Goal: Transaction & Acquisition: Obtain resource

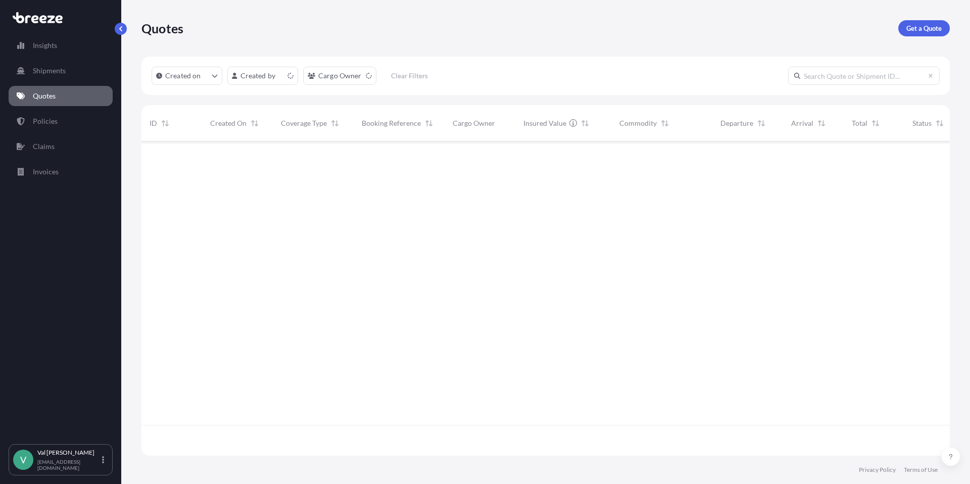
scroll to position [312, 801]
click at [912, 27] on p "Get a Quote" at bounding box center [923, 28] width 35 height 10
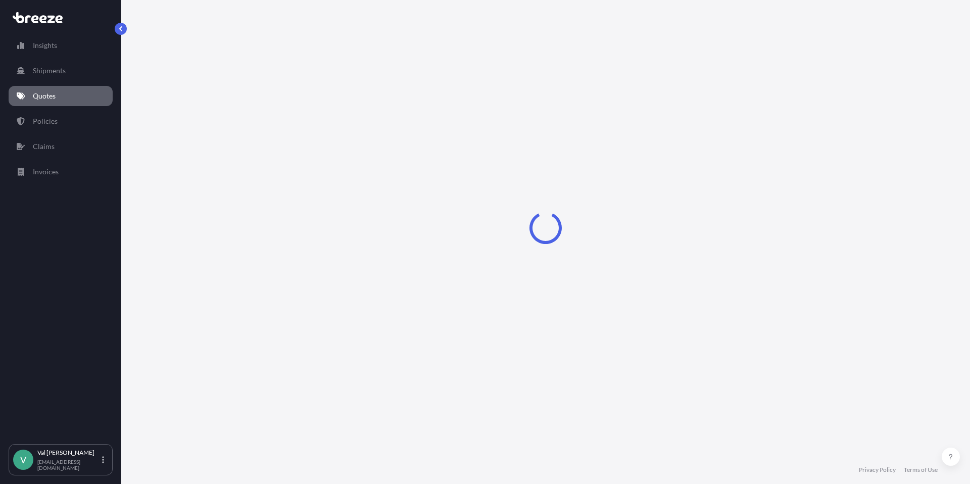
select select "Sea"
select select "1"
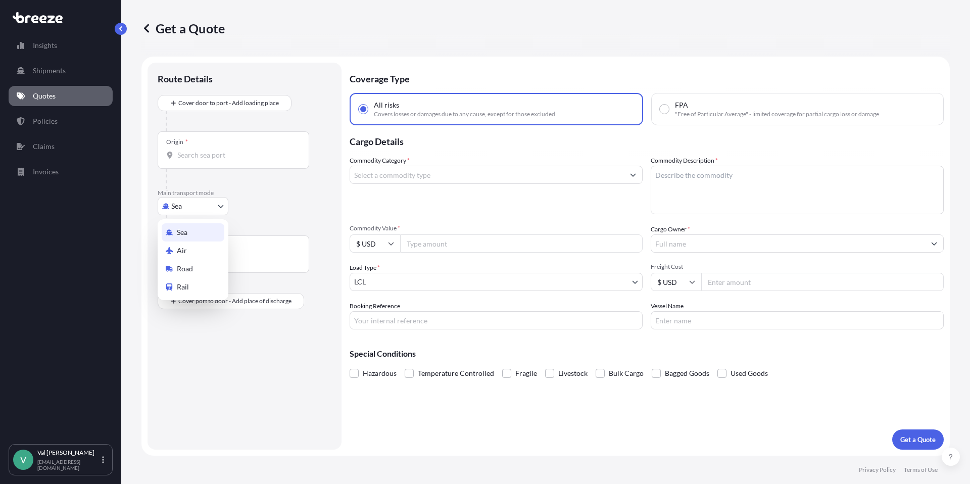
click at [215, 200] on body "Insights Shipments Quotes Policies Claims Invoices V [PERSON_NAME] [PERSON_NAME…" at bounding box center [485, 242] width 970 height 484
click at [204, 263] on div "Road" at bounding box center [193, 269] width 63 height 18
select select "Road"
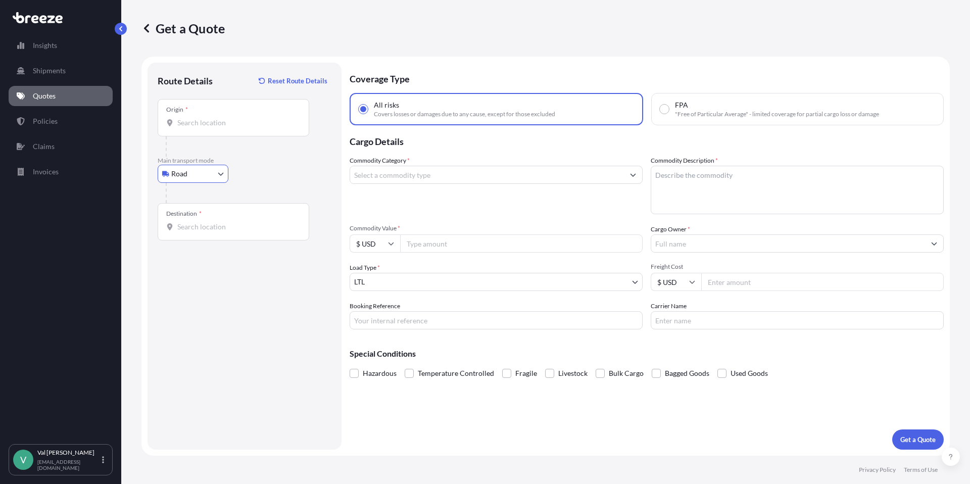
click at [229, 126] on input "Origin *" at bounding box center [236, 123] width 119 height 10
type input "[GEOGRAPHIC_DATA], [GEOGRAPHIC_DATA]"
click at [217, 228] on input "Destination *" at bounding box center [236, 227] width 119 height 10
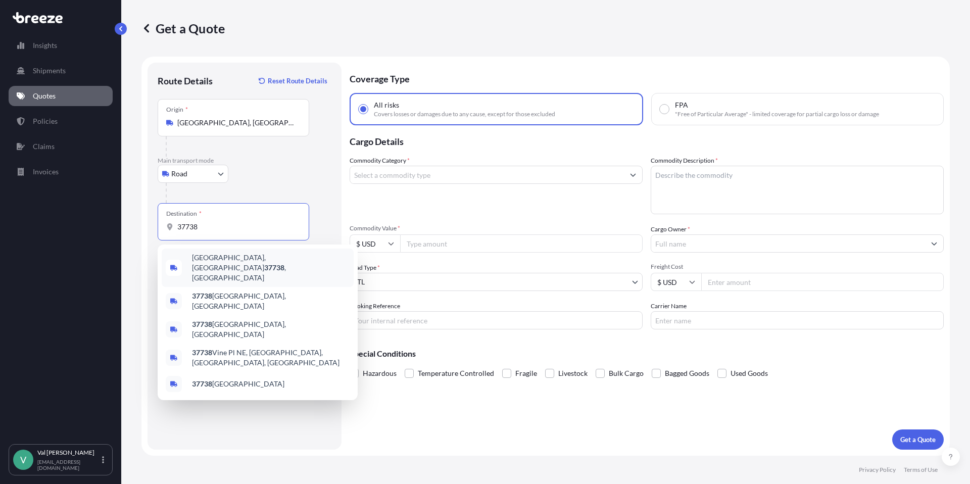
click at [214, 260] on span "[GEOGRAPHIC_DATA], [GEOGRAPHIC_DATA] 37738 , [GEOGRAPHIC_DATA]" at bounding box center [271, 268] width 158 height 30
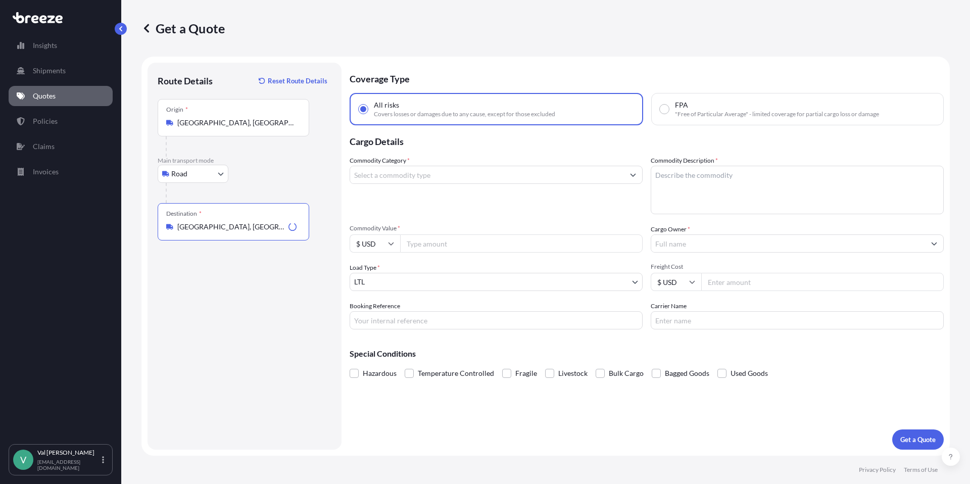
type input "[GEOGRAPHIC_DATA], [GEOGRAPHIC_DATA] 37738, [GEOGRAPHIC_DATA]"
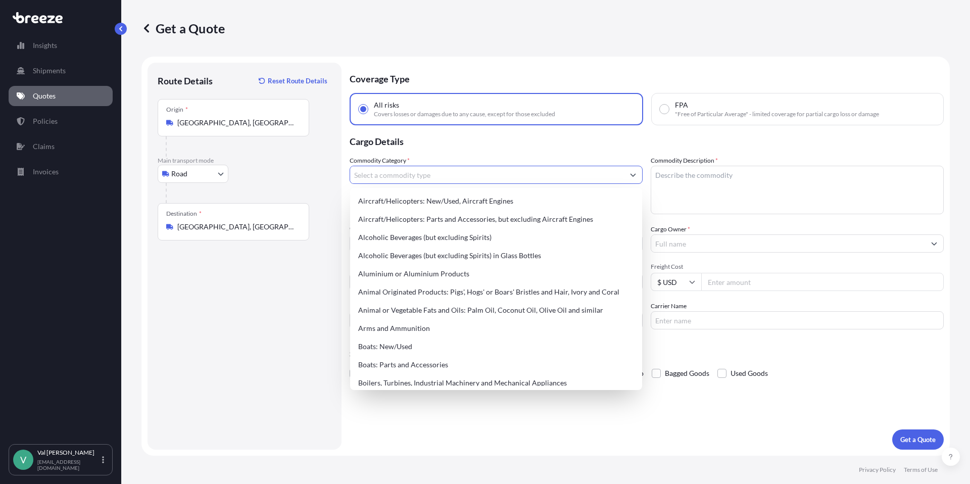
click at [391, 178] on input "Commodity Category *" at bounding box center [487, 175] width 274 height 18
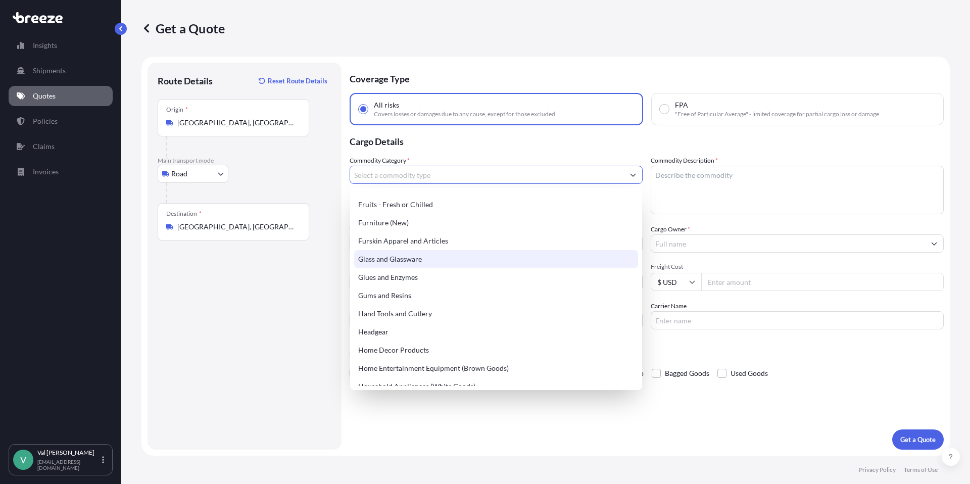
scroll to position [840, 0]
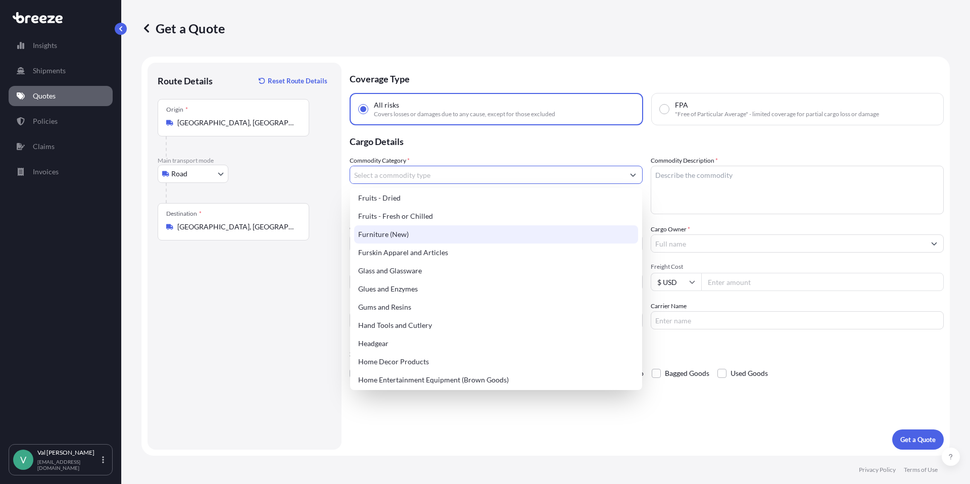
click at [395, 234] on div "Furniture (New)" at bounding box center [496, 234] width 284 height 18
type input "Furniture (New)"
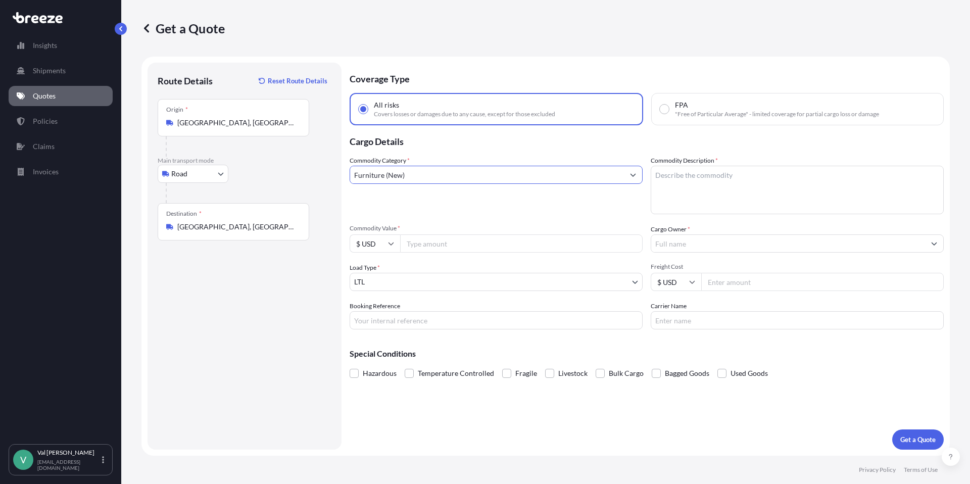
click at [422, 241] on input "Commodity Value *" at bounding box center [521, 243] width 243 height 18
type input "6054.33"
click at [406, 320] on input "Booking Reference" at bounding box center [496, 320] width 293 height 18
type input "p"
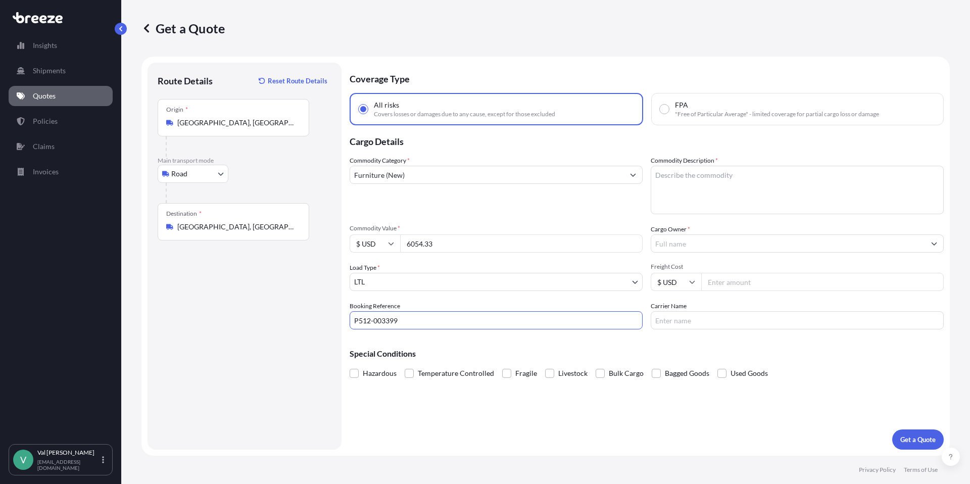
type input "P512-003399"
click at [678, 184] on textarea "Commodity Description *" at bounding box center [797, 190] width 293 height 49
type textarea "TABLE"
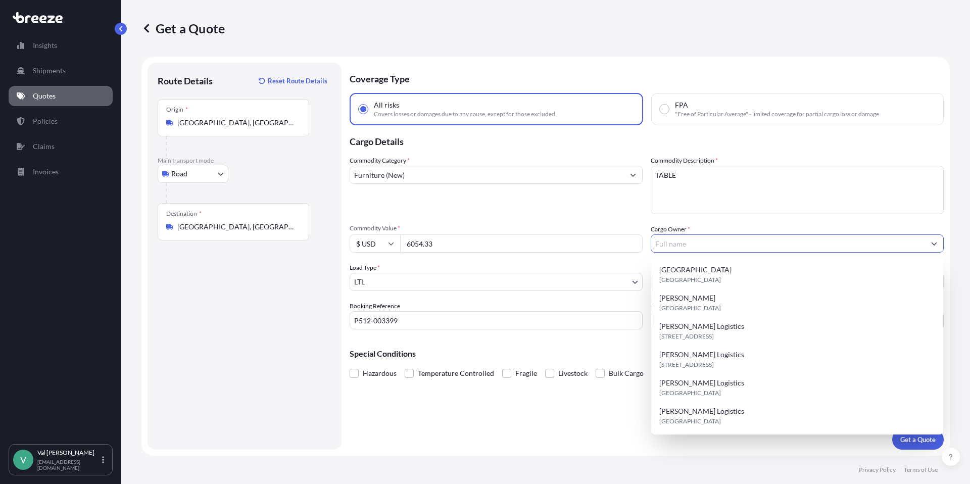
click at [689, 236] on input "Cargo Owner *" at bounding box center [788, 243] width 274 height 18
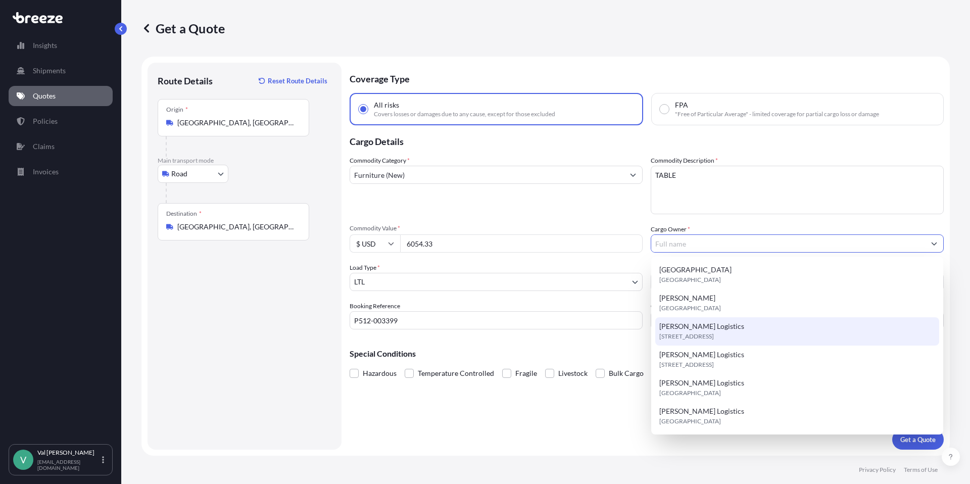
click at [684, 328] on span "[PERSON_NAME] Logistics" at bounding box center [701, 326] width 85 height 10
type input "[PERSON_NAME] Logistics"
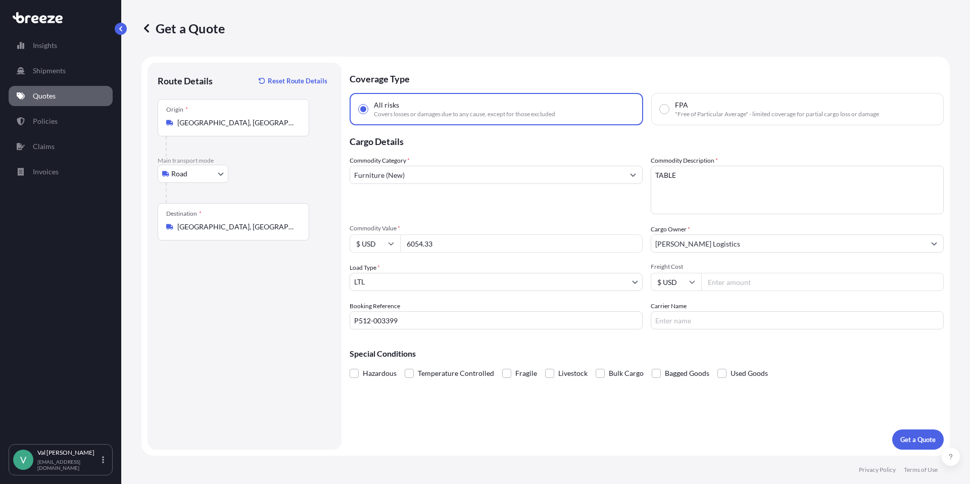
click at [737, 276] on input "Freight Cost" at bounding box center [822, 282] width 243 height 18
type input "407"
click at [725, 319] on input "Carrier Name" at bounding box center [797, 320] width 293 height 18
type input "XPO LOGISTICS"
click at [924, 437] on p "Get a Quote" at bounding box center [917, 439] width 35 height 10
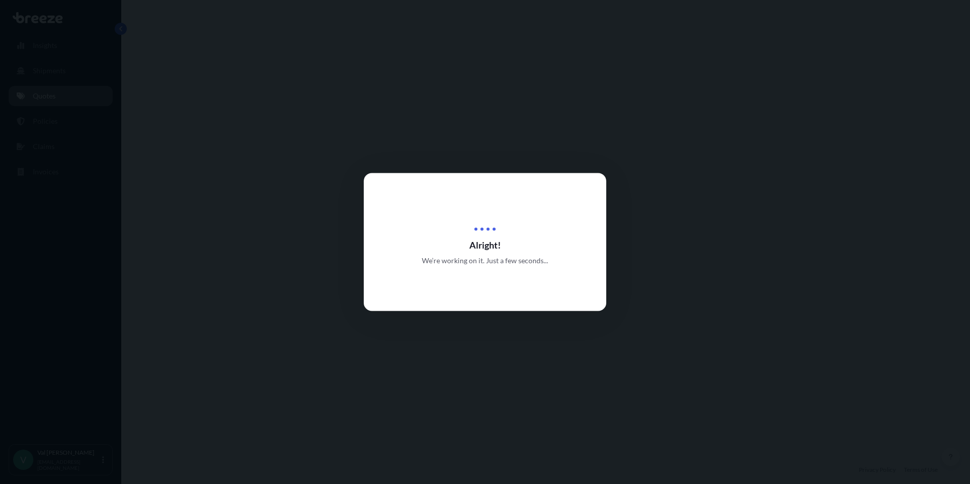
select select "Road"
select select "1"
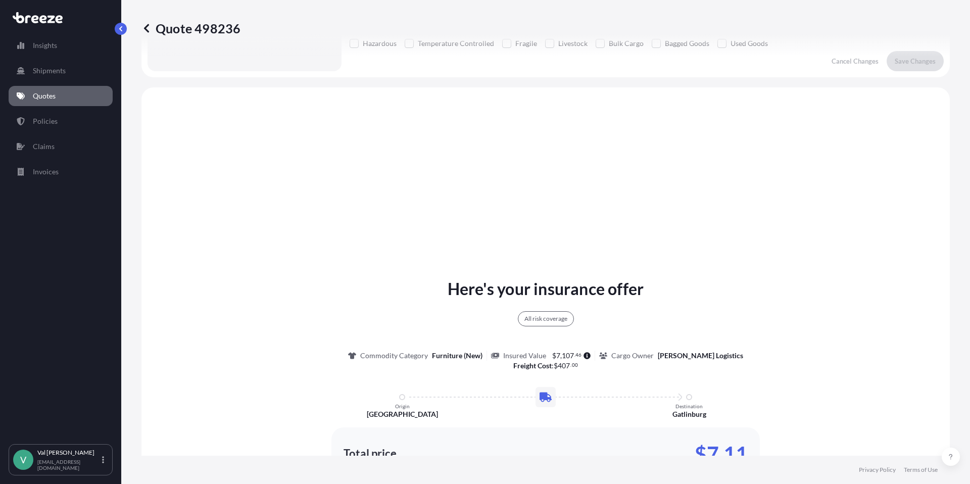
scroll to position [367, 0]
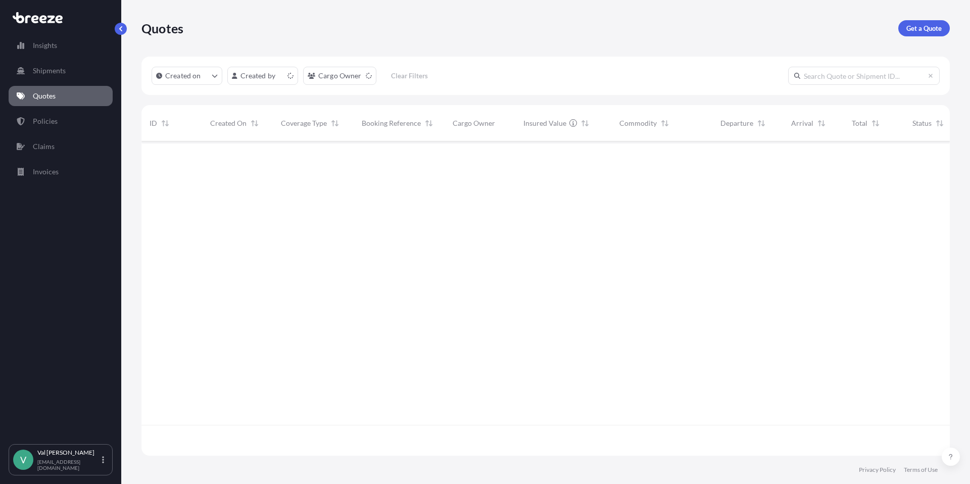
scroll to position [312, 801]
click at [913, 26] on p "Get a Quote" at bounding box center [923, 28] width 35 height 10
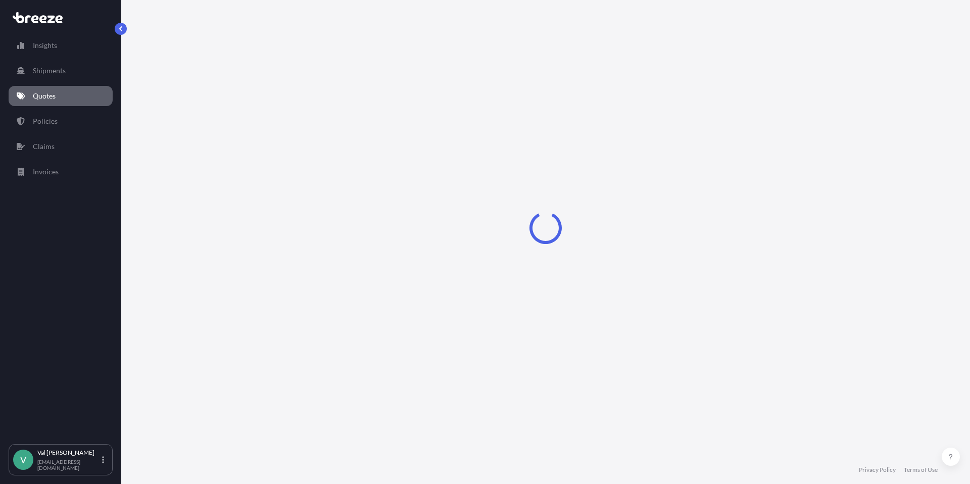
select select "Sea"
select select "1"
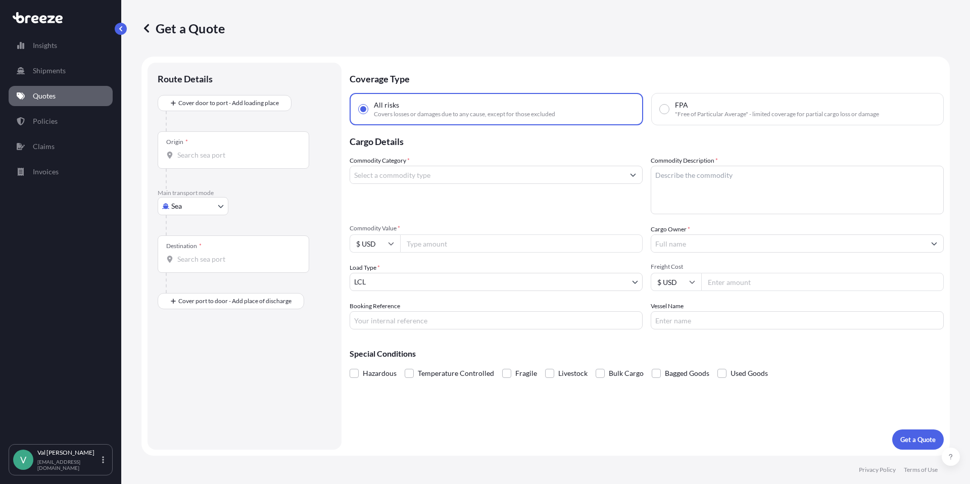
click at [187, 207] on body "Insights Shipments Quotes Policies Claims Invoices V Val Ray val@mjrost.com Get…" at bounding box center [485, 242] width 970 height 484
click at [192, 264] on span "Road" at bounding box center [185, 269] width 16 height 10
select select "Road"
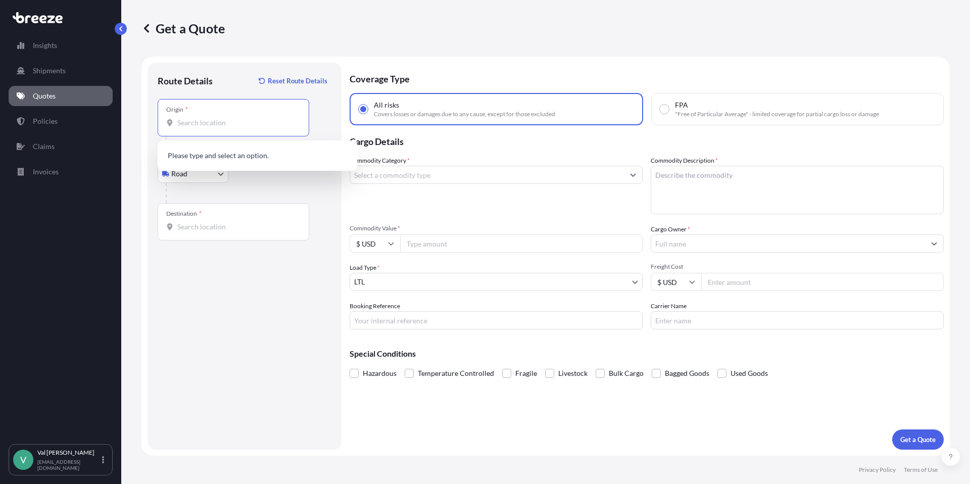
click at [205, 125] on input "Origin *" at bounding box center [236, 123] width 119 height 10
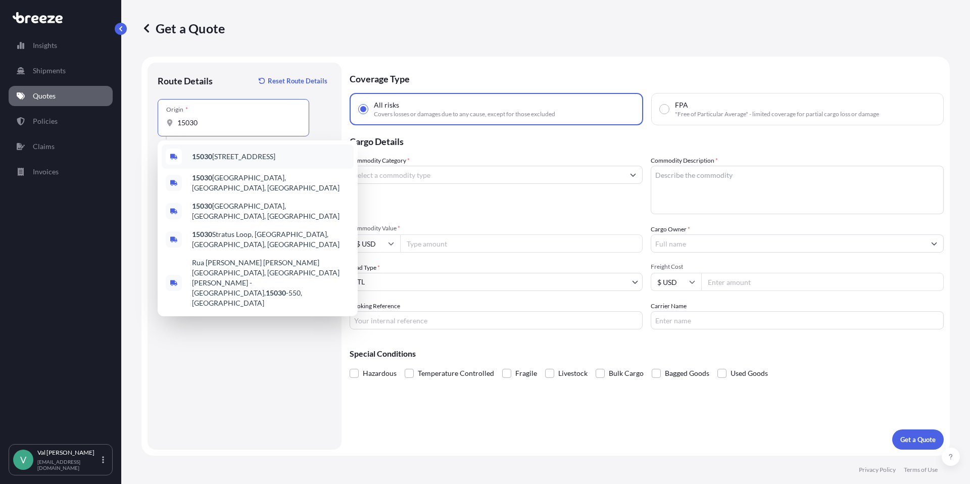
drag, startPoint x: 208, startPoint y: 118, endPoint x: 150, endPoint y: 118, distance: 58.6
click at [150, 118] on div "Route Details Reset Route Details Place of loading Road Road Rail Origin * 1503…" at bounding box center [245, 256] width 194 height 387
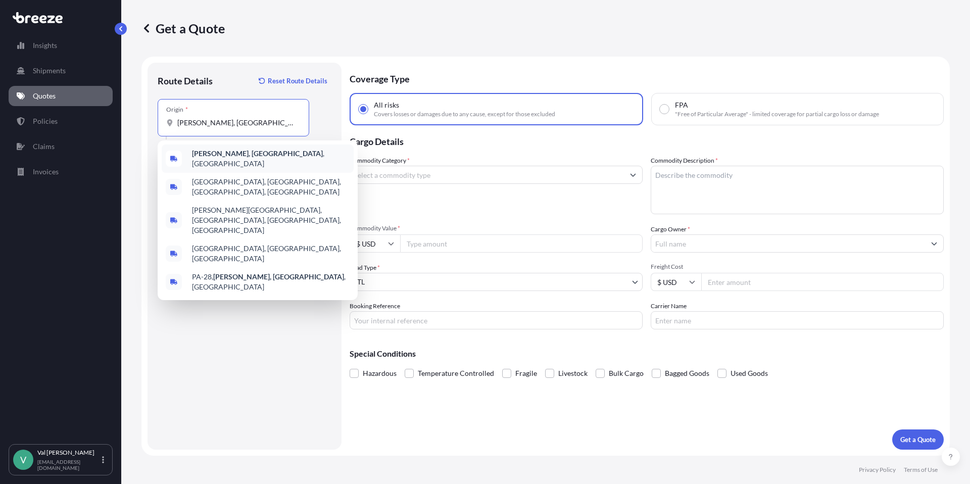
click at [247, 155] on span "Creighton, PA , USA" at bounding box center [271, 159] width 158 height 20
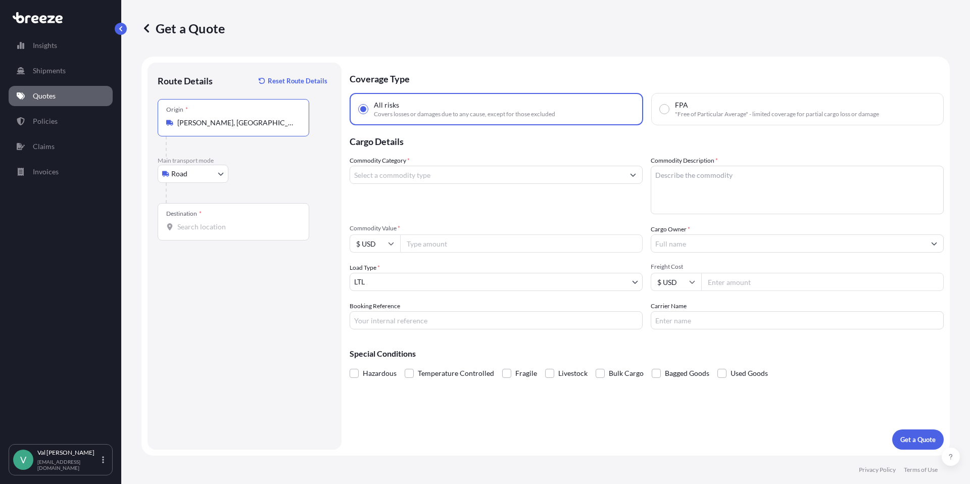
type input "Creighton, PA, USA"
click at [229, 226] on input "Destination *" at bounding box center [236, 227] width 119 height 10
type input "Austin, TX 78752, USA"
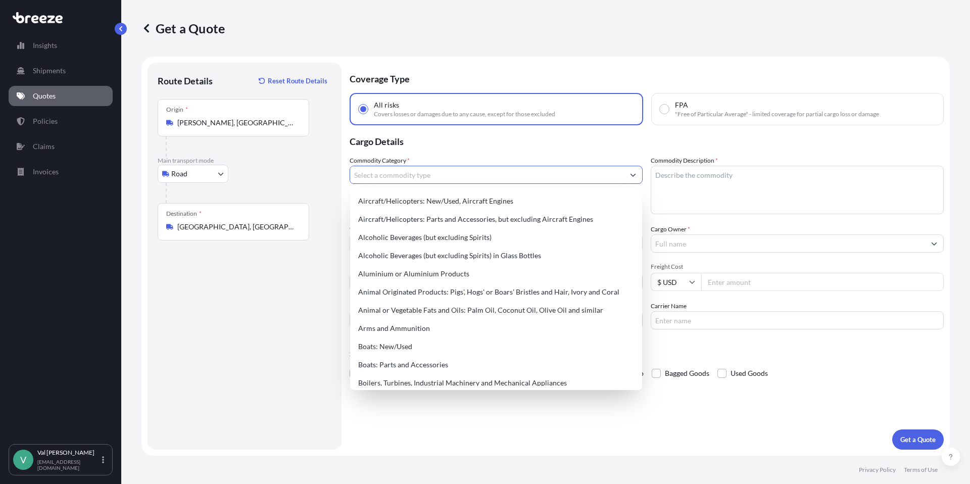
click at [413, 175] on input "Commodity Category *" at bounding box center [487, 175] width 274 height 18
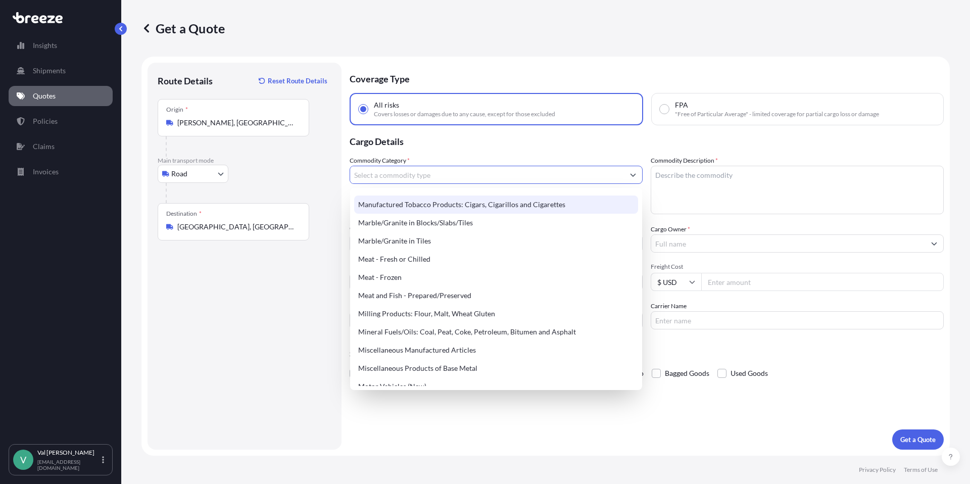
scroll to position [1353, 0]
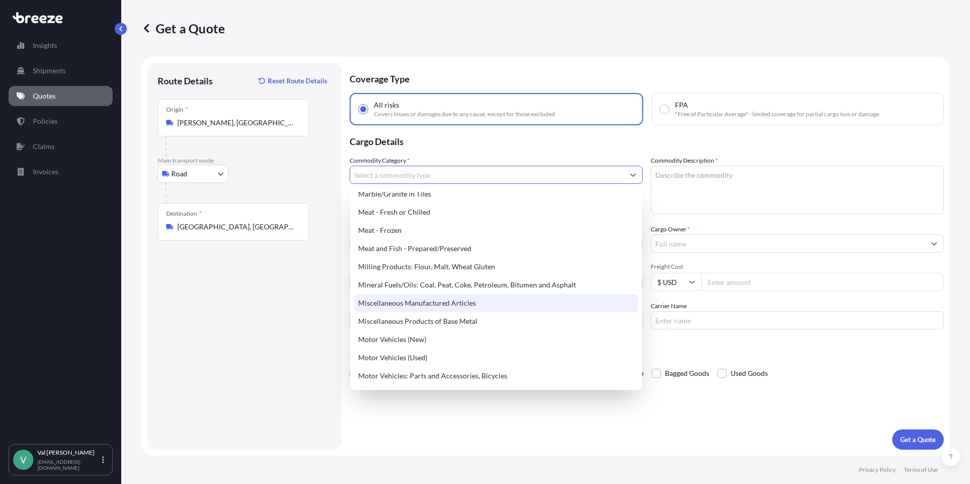
click at [456, 302] on div "Miscellaneous Manufactured Articles" at bounding box center [496, 303] width 284 height 18
type input "Miscellaneous Manufactured Articles"
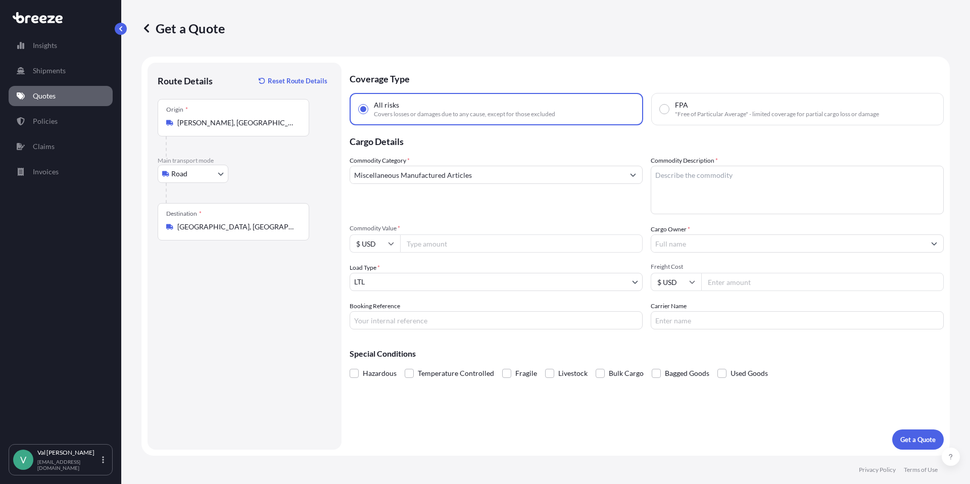
click at [429, 237] on input "Commodity Value *" at bounding box center [521, 243] width 243 height 18
type input "5000"
click at [411, 318] on input "Booking Reference" at bounding box center [496, 320] width 293 height 18
type input "HOT HOLDING CABINET"
click at [688, 185] on textarea "Commodity Description *" at bounding box center [797, 190] width 293 height 49
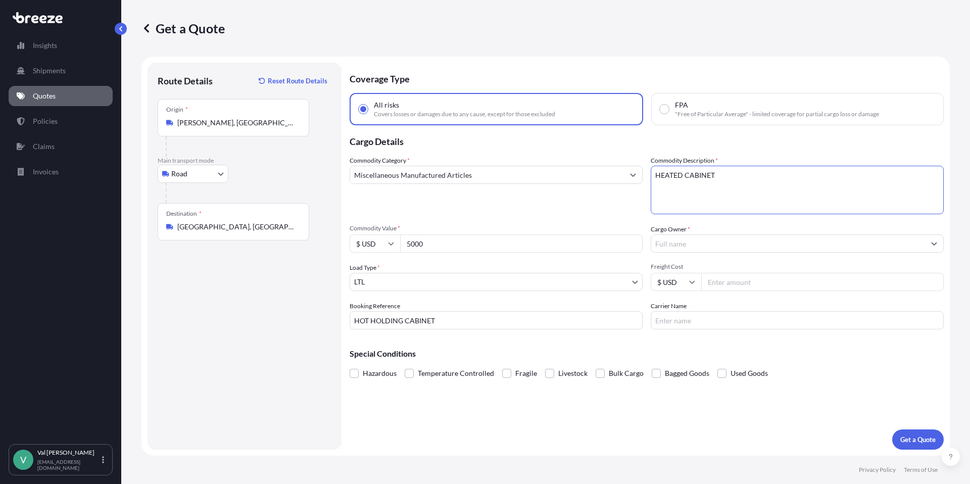
type textarea "HEATED CABINET"
click at [698, 246] on input "Cargo Owner *" at bounding box center [788, 243] width 274 height 18
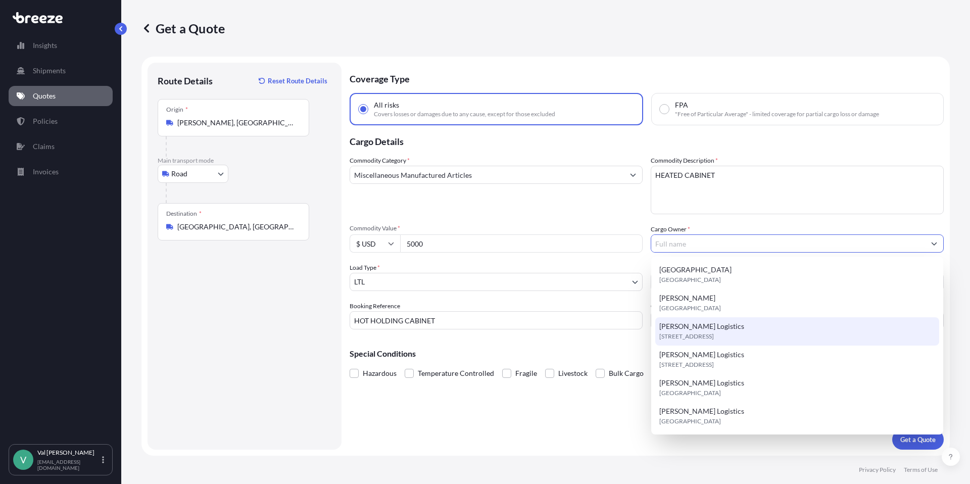
click at [699, 331] on span "[STREET_ADDRESS]" at bounding box center [686, 336] width 55 height 10
type input "[PERSON_NAME] Logistics"
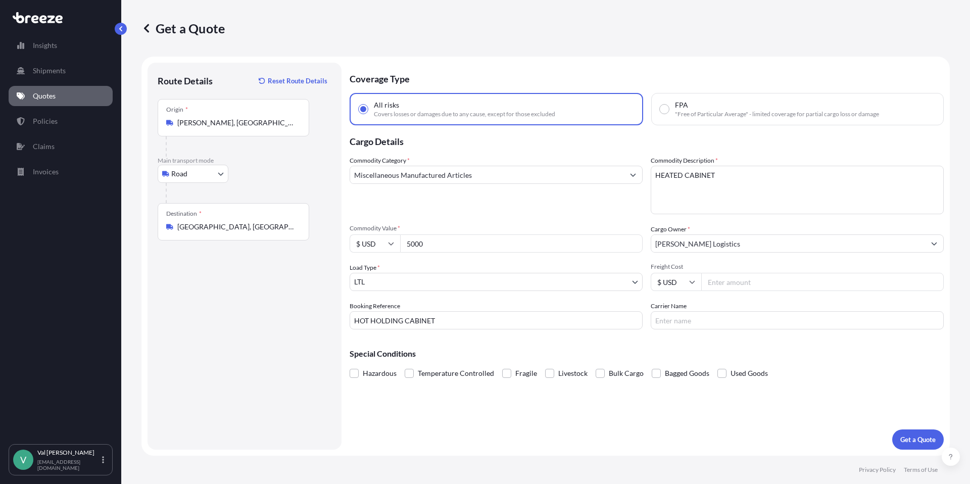
click at [749, 283] on input "Freight Cost" at bounding box center [822, 282] width 243 height 18
type input "285.50"
click at [725, 319] on input "Carrier Name" at bounding box center [797, 320] width 293 height 18
type input "TFORCE"
click at [913, 441] on p "Get a Quote" at bounding box center [917, 439] width 35 height 10
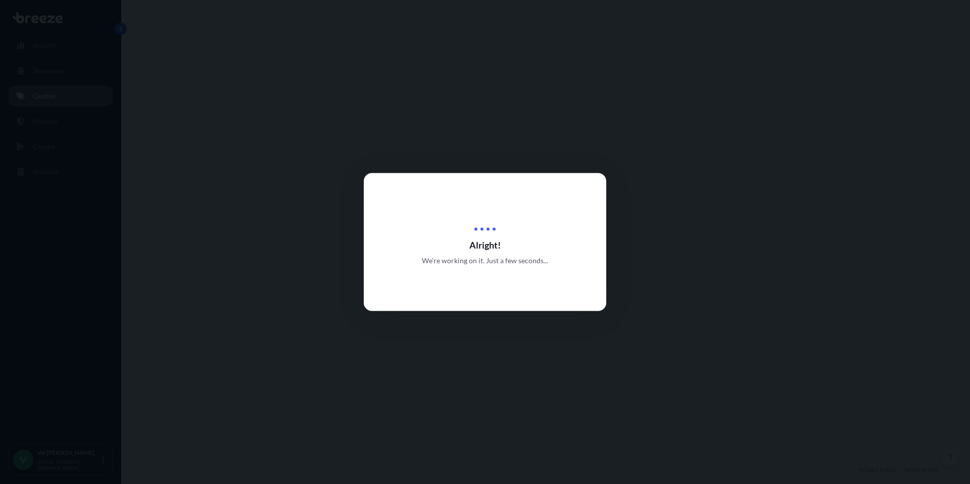
select select "Road"
select select "1"
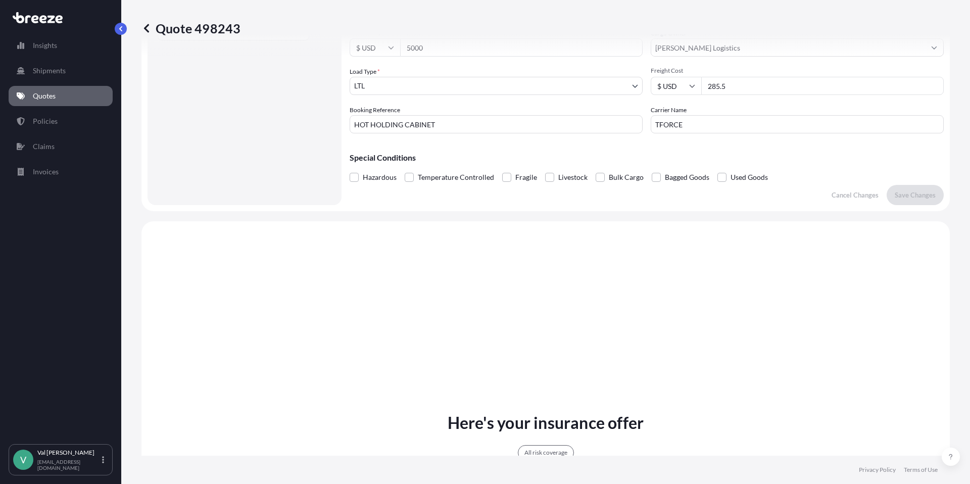
scroll to position [367, 0]
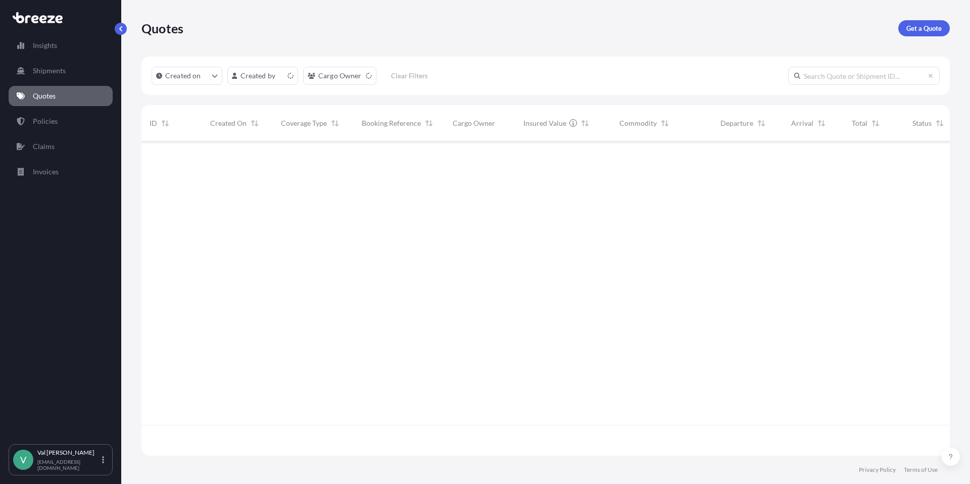
scroll to position [312, 801]
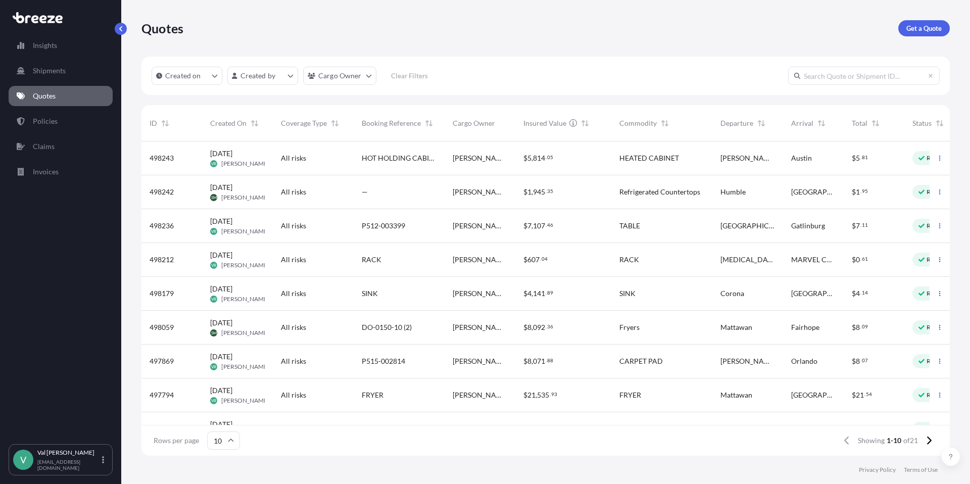
click at [527, 222] on span "7" at bounding box center [529, 225] width 4 height 7
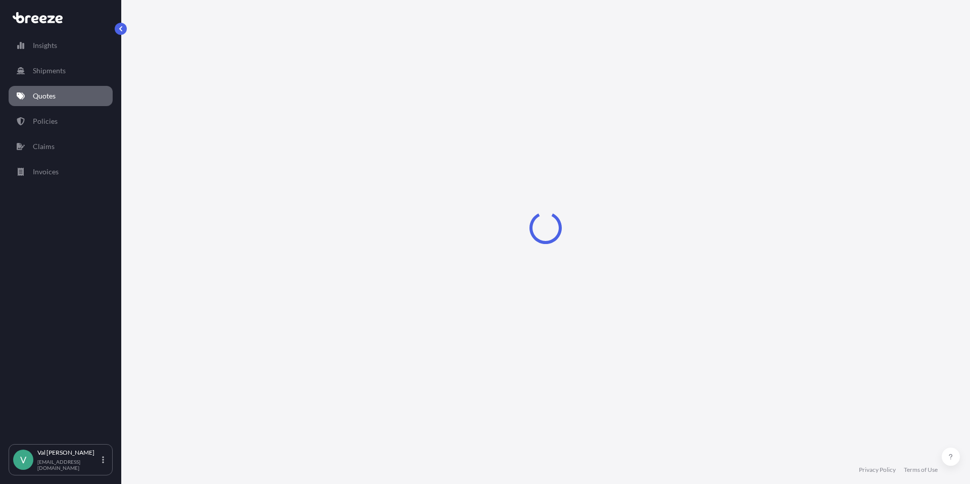
select select "Road"
select select "1"
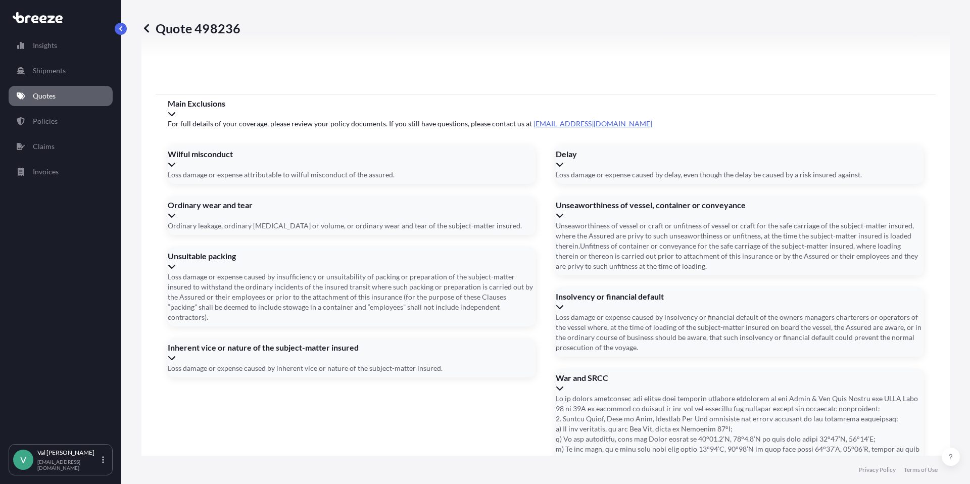
scroll to position [1280, 0]
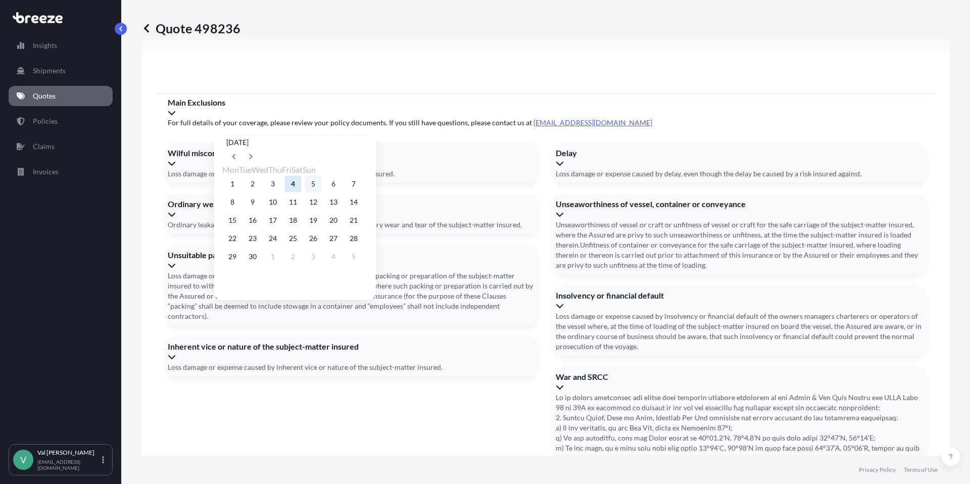
click at [321, 184] on button "5" at bounding box center [313, 184] width 16 height 16
type input "09/05/2025"
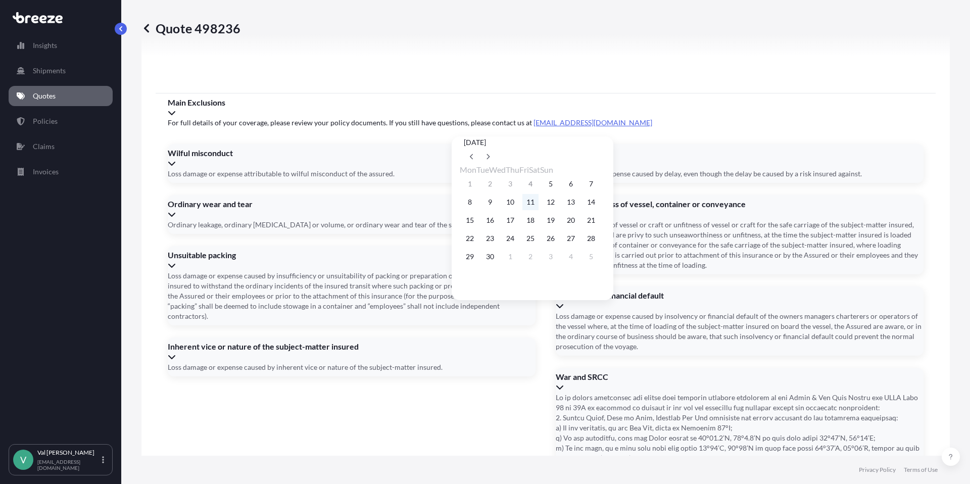
click at [539, 201] on button "11" at bounding box center [530, 202] width 16 height 16
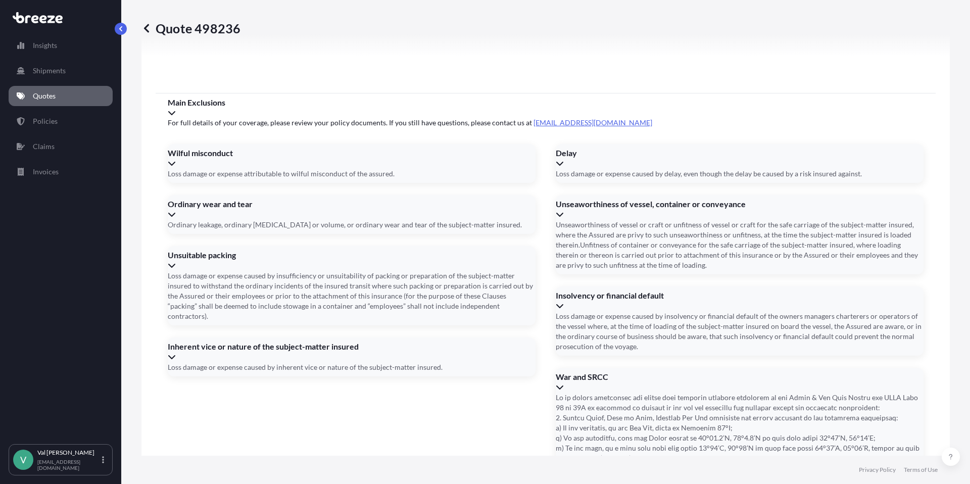
type input "09/11/2025"
